Goal: Information Seeking & Learning: Learn about a topic

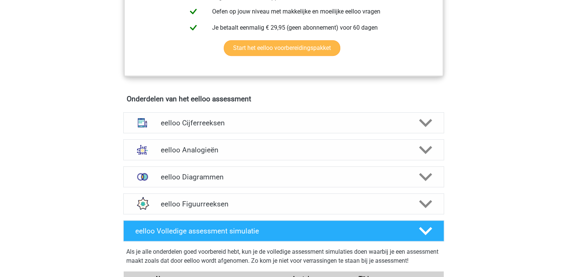
scroll to position [450, 0]
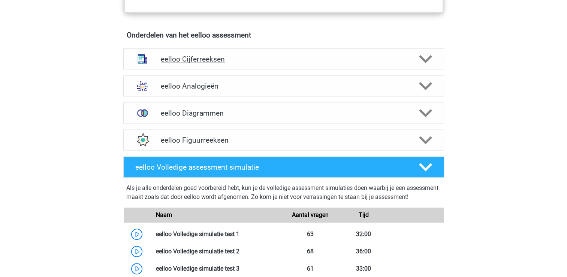
click at [226, 63] on h4 "eelloo Cijferreeksen" at bounding box center [284, 59] width 246 height 9
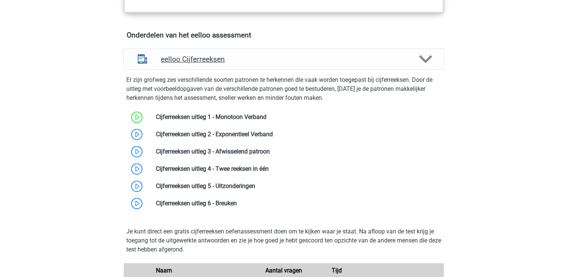
scroll to position [487, 0]
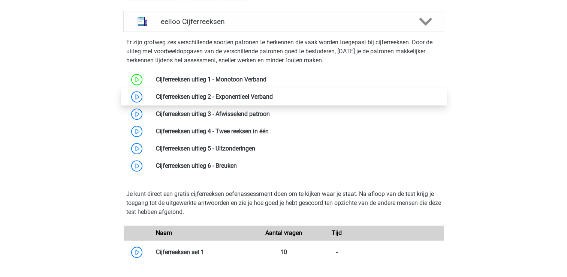
click at [273, 100] on link at bounding box center [273, 96] width 0 height 7
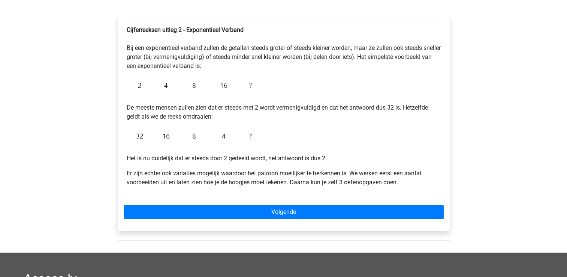
scroll to position [75, 0]
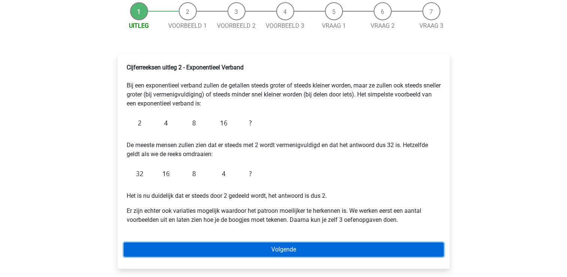
click at [292, 251] on link "Volgende" at bounding box center [284, 249] width 320 height 14
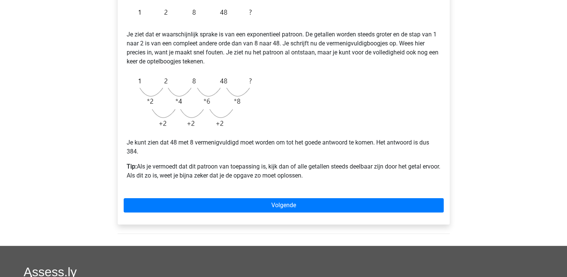
scroll to position [150, 0]
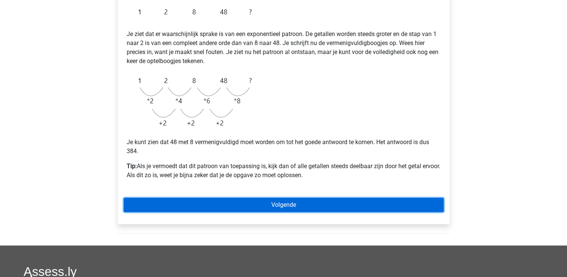
click at [236, 203] on link "Volgende" at bounding box center [284, 205] width 320 height 14
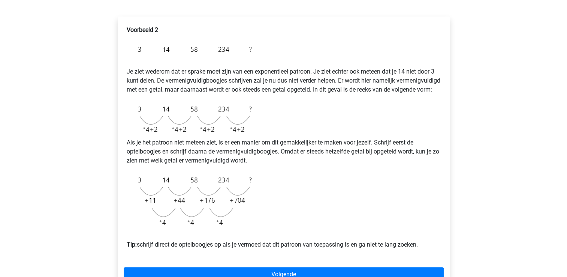
scroll to position [150, 0]
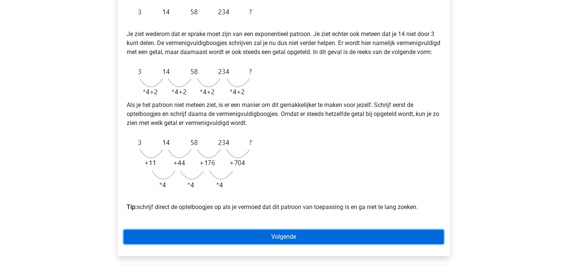
click at [280, 244] on link "Volgende" at bounding box center [284, 236] width 320 height 14
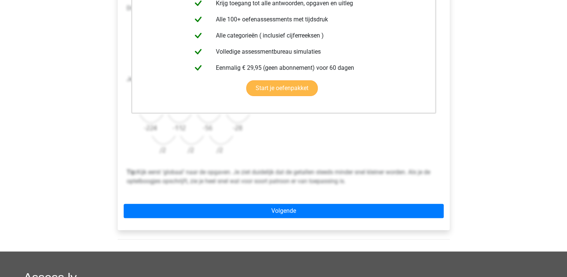
scroll to position [262, 0]
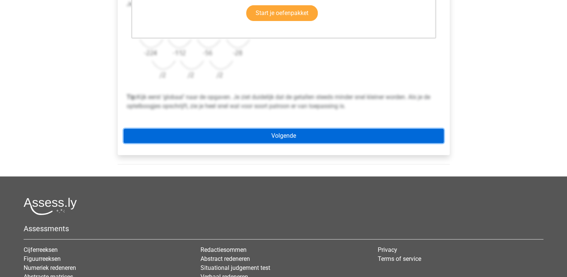
click at [290, 131] on link "Volgende" at bounding box center [284, 136] width 320 height 14
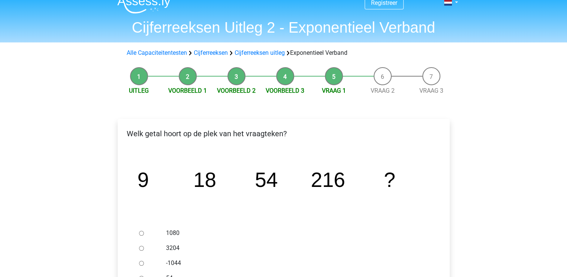
scroll to position [37, 0]
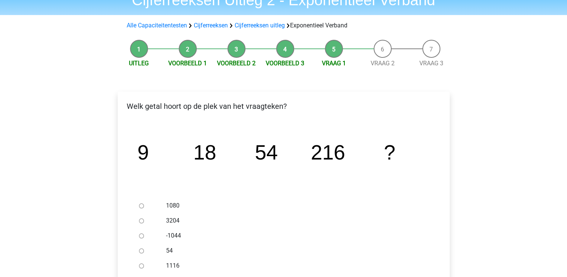
click at [142, 205] on input "1080" at bounding box center [141, 205] width 5 height 5
radio input "true"
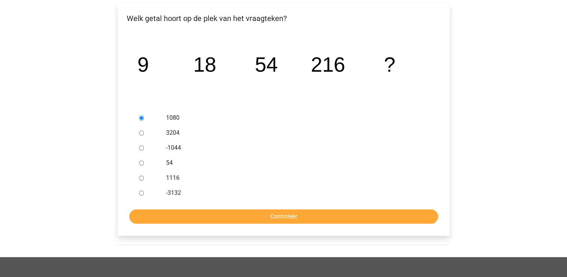
scroll to position [187, 0]
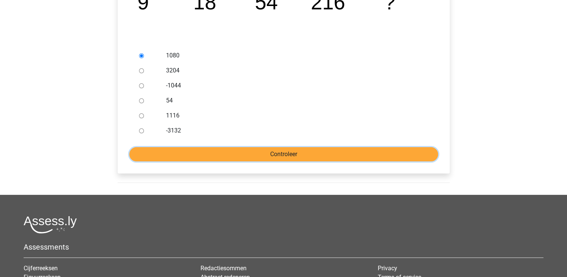
click at [246, 156] on input "Controleer" at bounding box center [283, 154] width 309 height 14
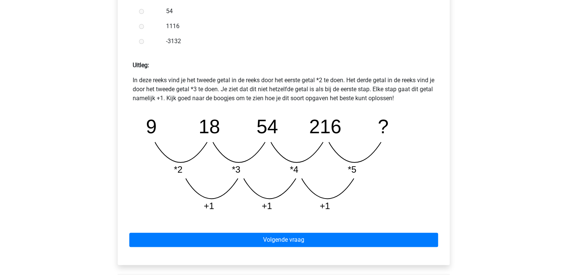
scroll to position [300, 0]
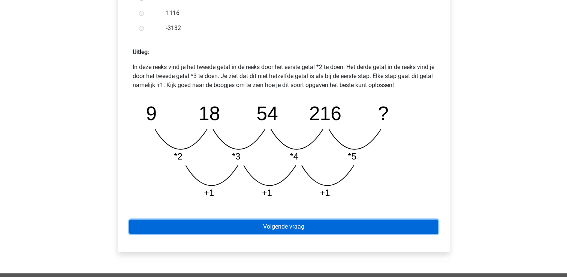
click at [265, 230] on link "Volgende vraag" at bounding box center [283, 226] width 309 height 14
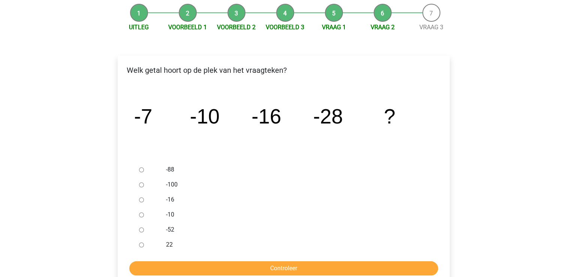
scroll to position [75, 0]
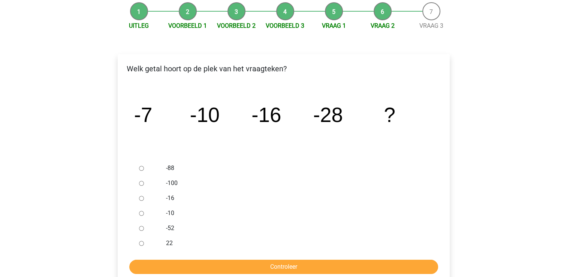
click at [141, 229] on input "-52" at bounding box center [141, 228] width 5 height 5
radio input "true"
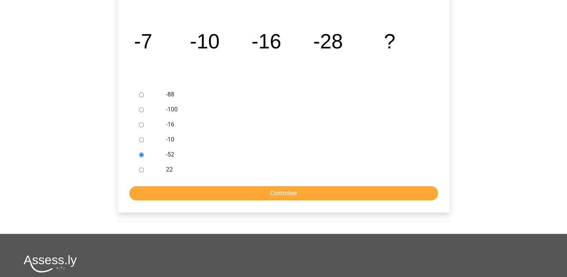
scroll to position [150, 0]
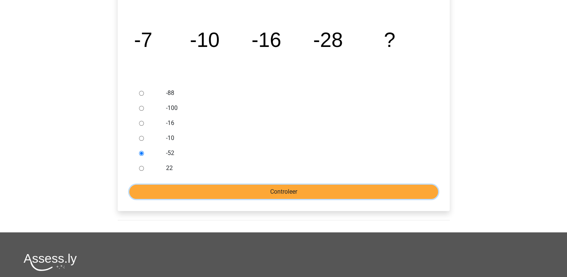
click at [201, 190] on input "Controleer" at bounding box center [283, 191] width 309 height 14
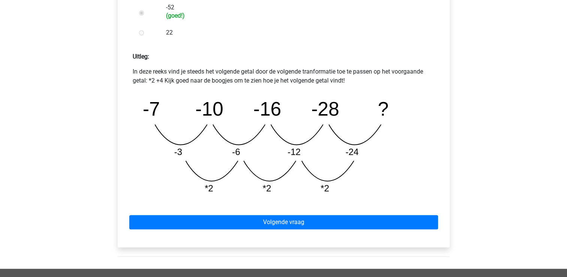
scroll to position [300, 0]
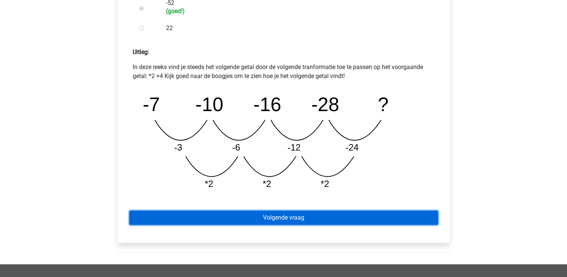
click at [262, 214] on link "Volgende vraag" at bounding box center [283, 217] width 309 height 14
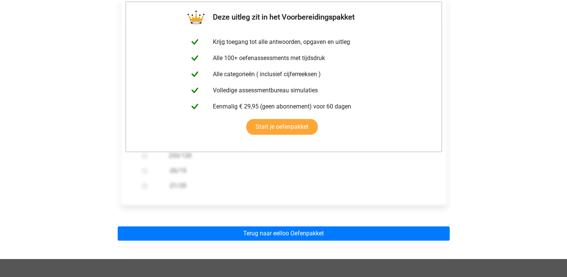
scroll to position [225, 0]
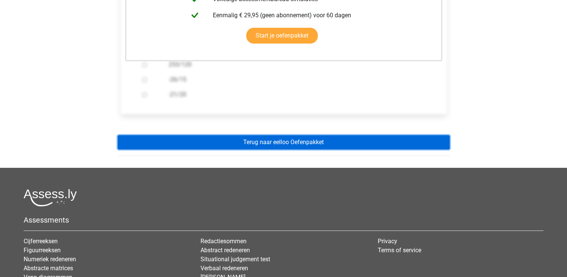
click at [291, 142] on link "Terug naar eelloo Oefenpakket" at bounding box center [284, 142] width 332 height 14
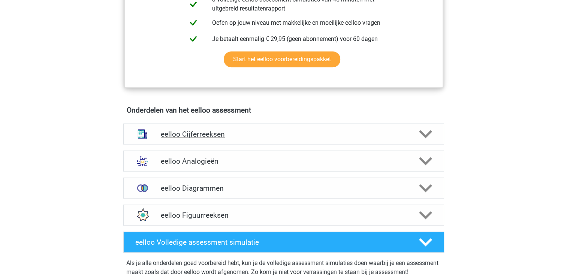
scroll to position [450, 0]
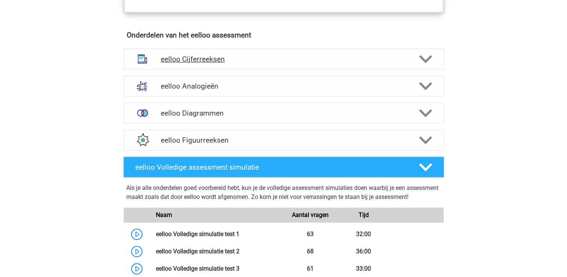
click at [237, 62] on h4 "eelloo Cijferreeksen" at bounding box center [284, 59] width 246 height 9
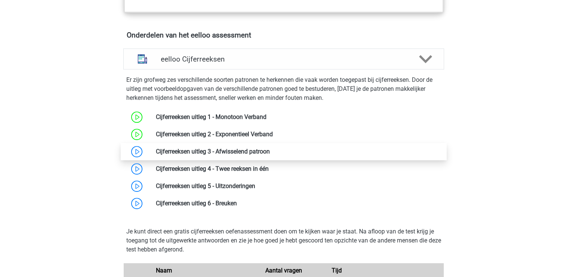
click at [270, 154] on link at bounding box center [270, 151] width 0 height 7
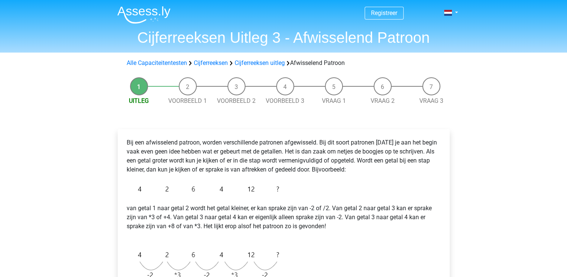
scroll to position [37, 0]
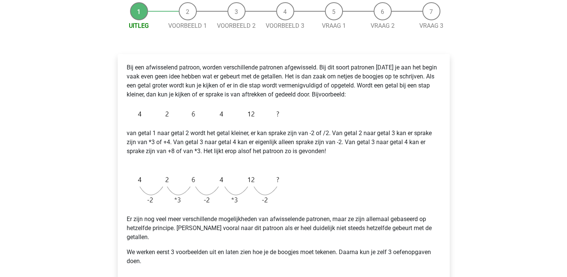
scroll to position [37, 0]
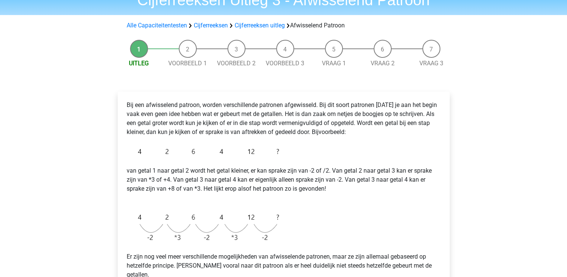
click at [283, 159] on div "Bij een afwisselend patroon, worden verschillende patronen afgewisseld. Bij dit…" at bounding box center [284, 204] width 320 height 214
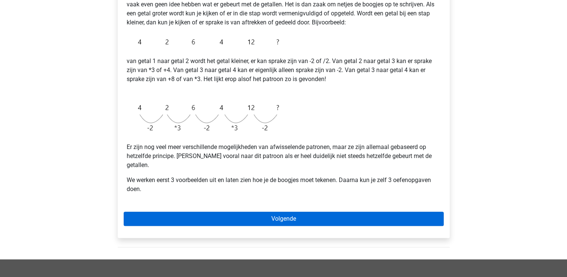
scroll to position [150, 0]
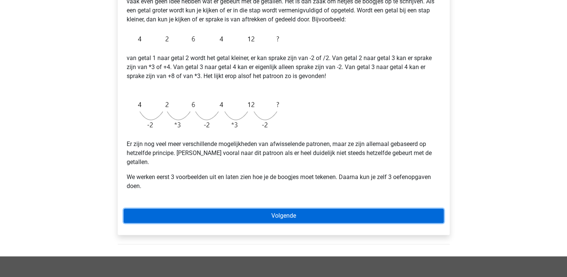
click at [279, 208] on link "Volgende" at bounding box center [284, 215] width 320 height 14
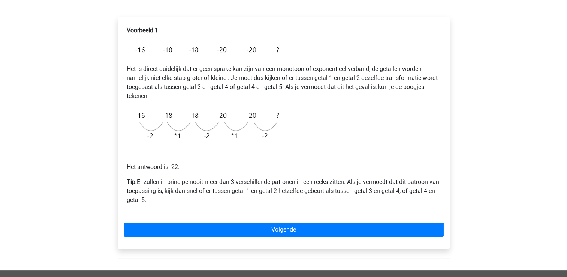
scroll to position [112, 0]
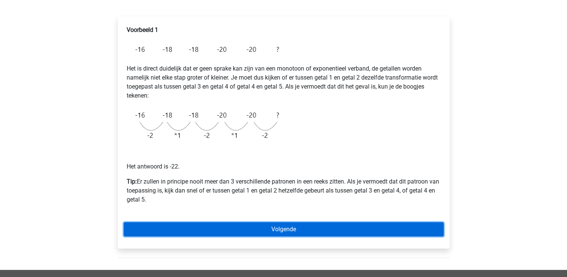
click at [248, 229] on link "Volgende" at bounding box center [284, 229] width 320 height 14
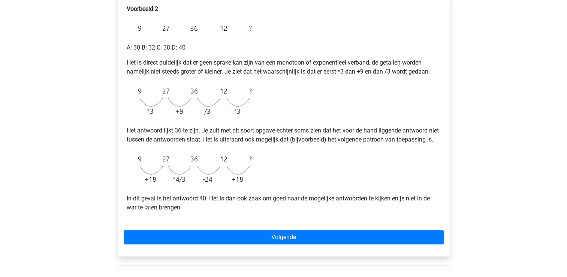
scroll to position [150, 0]
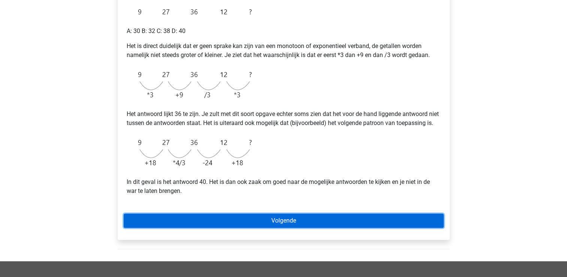
click at [277, 228] on link "Volgende" at bounding box center [284, 220] width 320 height 14
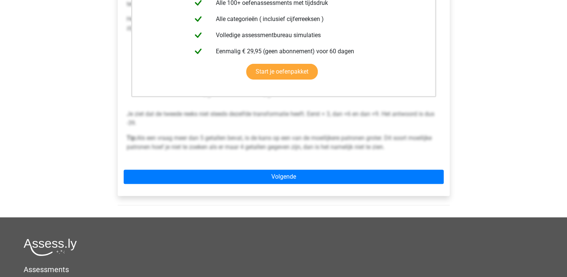
scroll to position [225, 0]
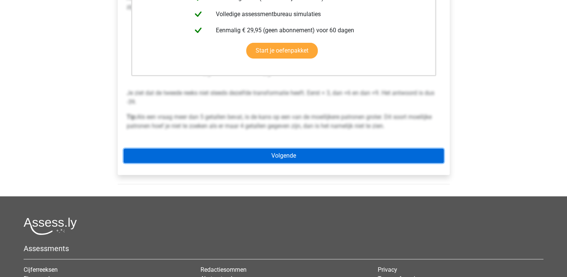
click at [257, 153] on link "Volgende" at bounding box center [284, 155] width 320 height 14
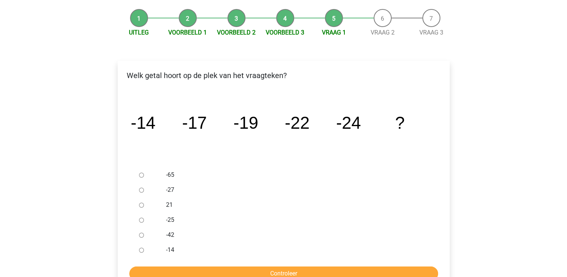
scroll to position [75, 0]
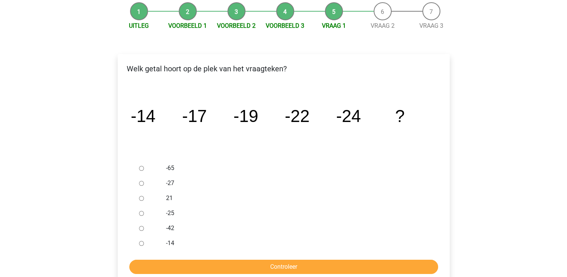
click at [143, 183] on input "-27" at bounding box center [141, 183] width 5 height 5
radio input "true"
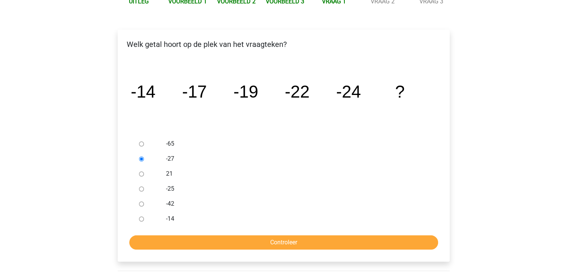
scroll to position [112, 0]
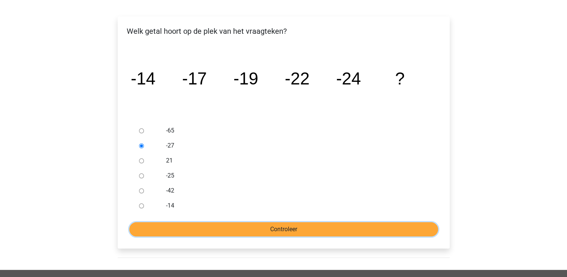
click at [258, 223] on input "Controleer" at bounding box center [283, 229] width 309 height 14
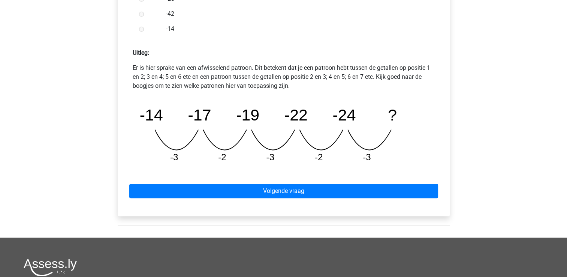
scroll to position [300, 0]
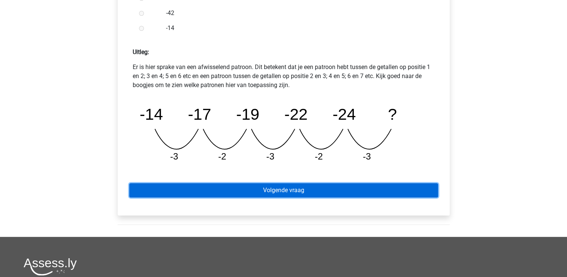
click at [321, 191] on link "Volgende vraag" at bounding box center [283, 190] width 309 height 14
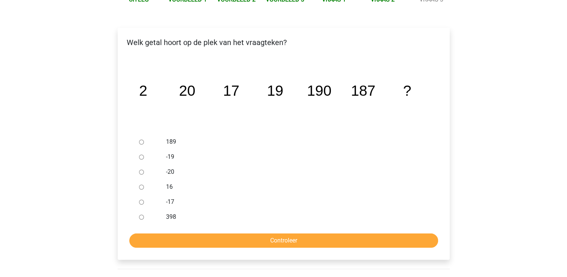
scroll to position [112, 0]
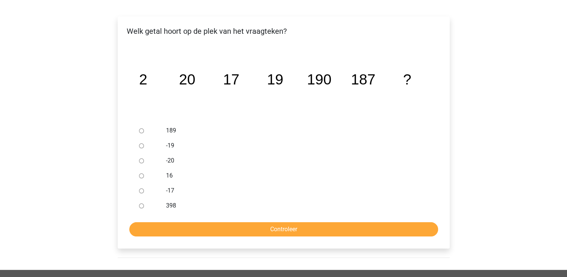
click at [141, 131] on input "189" at bounding box center [141, 130] width 5 height 5
radio input "true"
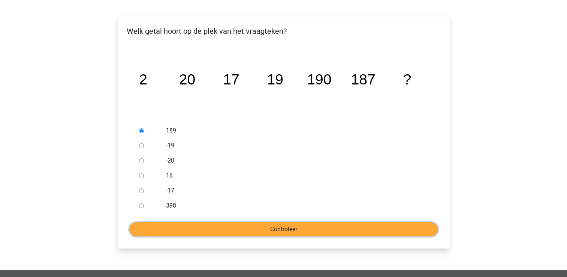
click at [270, 227] on input "Controleer" at bounding box center [283, 229] width 309 height 14
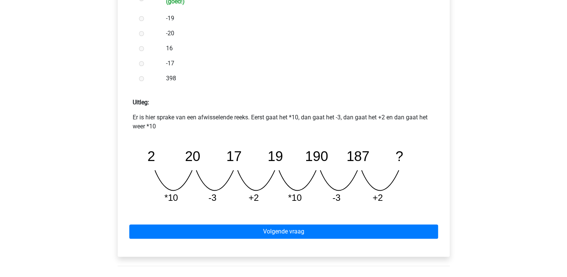
scroll to position [262, 0]
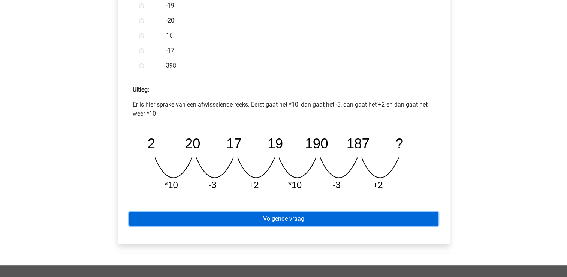
click at [285, 219] on link "Volgende vraag" at bounding box center [283, 218] width 309 height 14
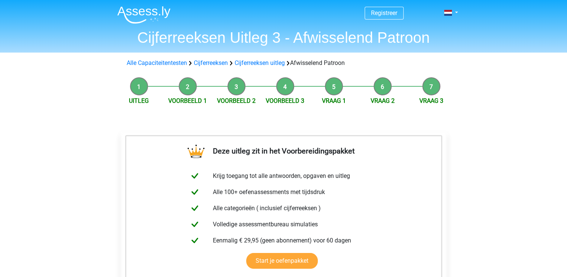
scroll to position [150, 0]
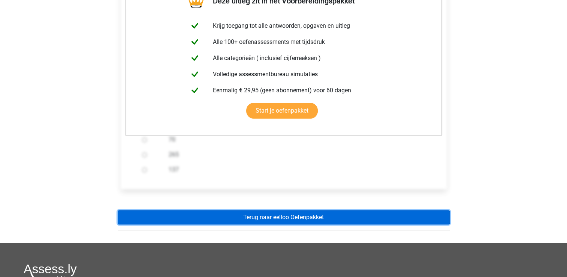
click at [296, 216] on link "Terug naar eelloo Oefenpakket" at bounding box center [284, 217] width 332 height 14
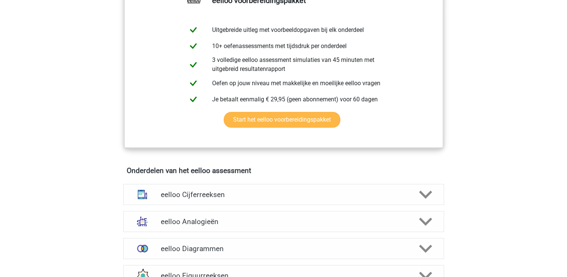
scroll to position [412, 0]
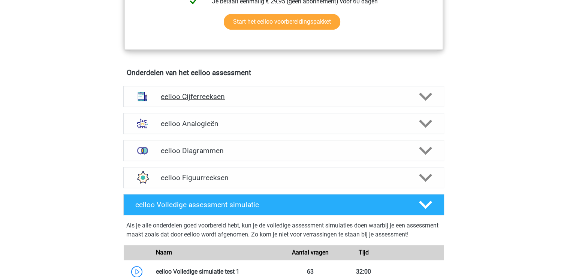
click at [214, 99] on h4 "eelloo Cijferreeksen" at bounding box center [284, 96] width 246 height 9
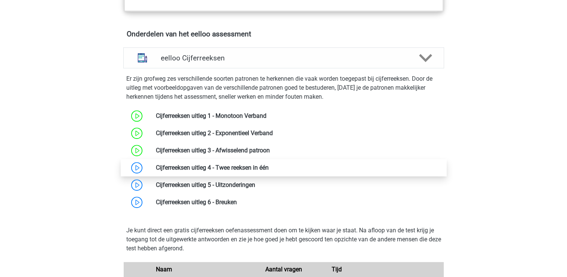
scroll to position [487, 0]
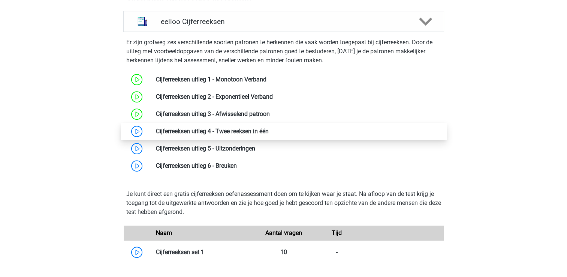
click at [269, 135] on link at bounding box center [269, 130] width 0 height 7
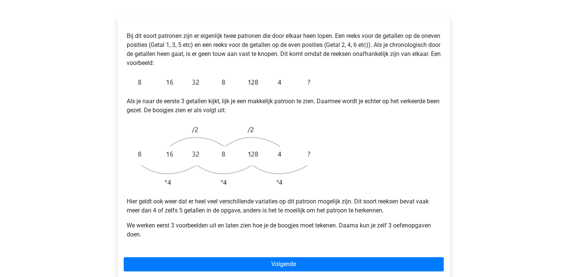
scroll to position [112, 0]
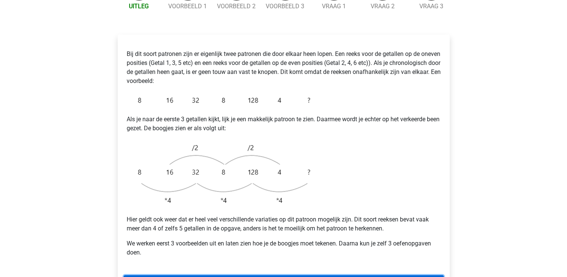
click at [260, 275] on link "Volgende" at bounding box center [284, 282] width 320 height 14
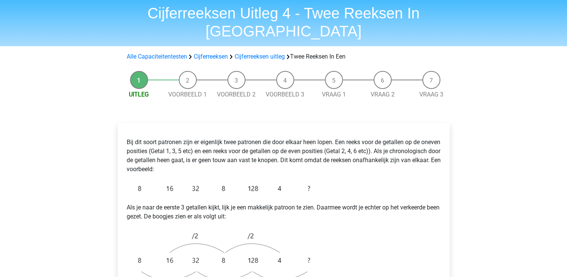
scroll to position [37, 0]
